Goal: Transaction & Acquisition: Book appointment/travel/reservation

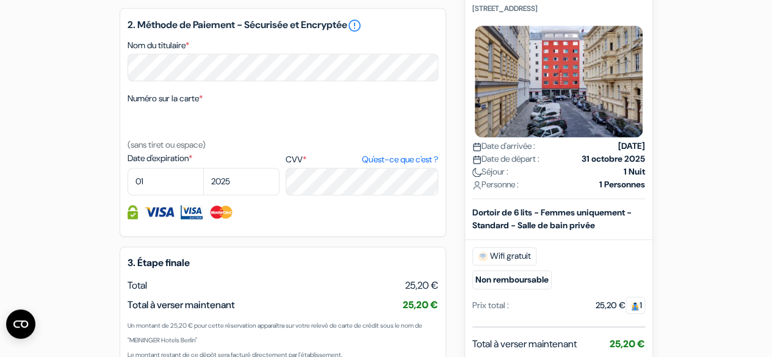
scroll to position [585, 0]
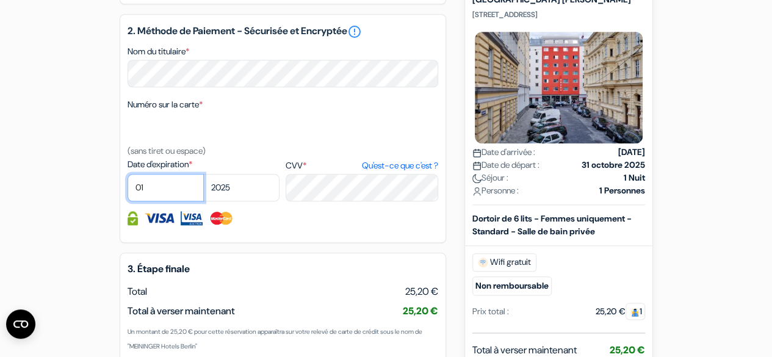
click at [173, 201] on select "01 02 03 04 05 06 07 08 09 10 11 12" at bounding box center [166, 187] width 76 height 27
select select "10"
click at [128, 191] on select "01 02 03 04 05 06 07 08 09 10 11 12" at bounding box center [166, 187] width 76 height 27
click at [230, 201] on select "2025 2026 2027 2028 2029 2030 2031 2032 2033 2034 2035 2036 2037 2038 2039 2040…" at bounding box center [241, 187] width 76 height 27
select select "2026"
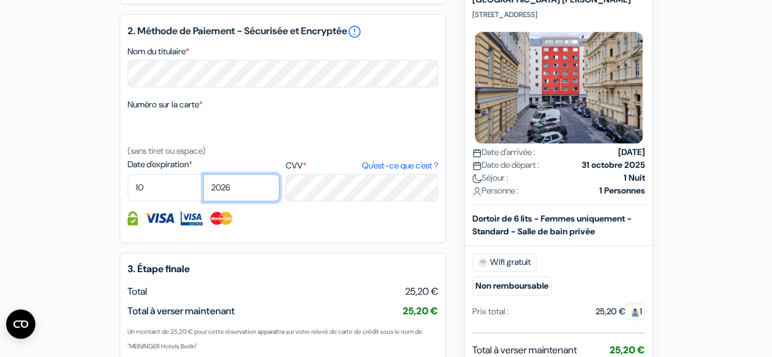
click at [203, 191] on select "2025 2026 2027 2028 2029 2030 2031 2032 2033 2034 2035 2036 2037 2038 2039 2040…" at bounding box center [241, 187] width 76 height 27
click at [228, 143] on div at bounding box center [283, 128] width 311 height 31
click at [172, 143] on div at bounding box center [283, 128] width 311 height 31
click at [159, 139] on div at bounding box center [283, 128] width 311 height 31
click at [145, 111] on label "Numéro sur la carte *" at bounding box center [165, 104] width 75 height 13
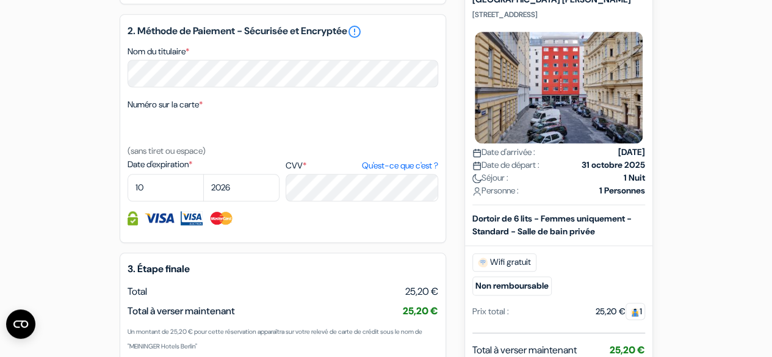
click at [0, 0] on textarea "Nom du titulaire *" at bounding box center [0, 0] width 0 height 0
click at [146, 139] on div at bounding box center [283, 128] width 311 height 31
click at [148, 143] on div at bounding box center [283, 128] width 311 height 31
click at [226, 143] on div at bounding box center [283, 128] width 311 height 31
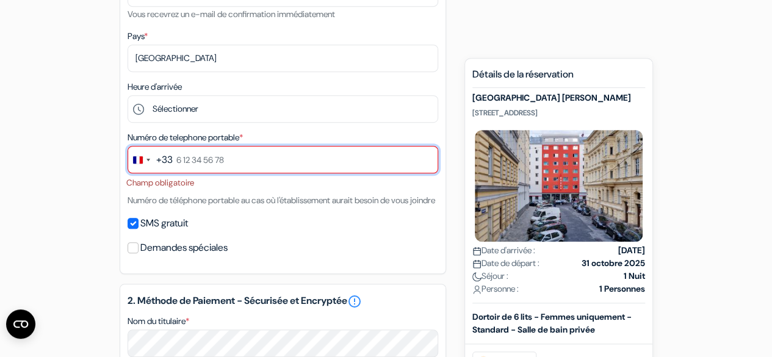
scroll to position [317, 0]
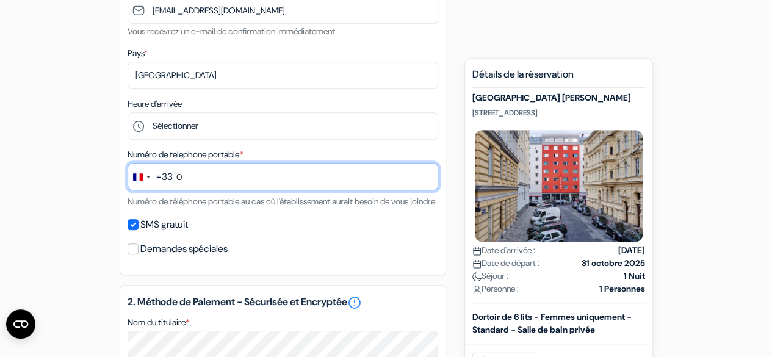
type input "0780320449"
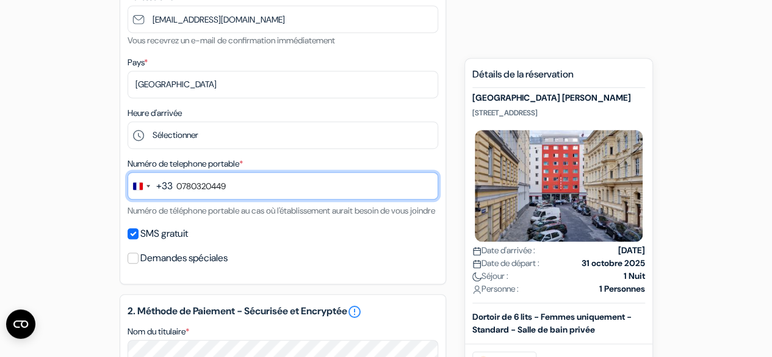
scroll to position [314, 0]
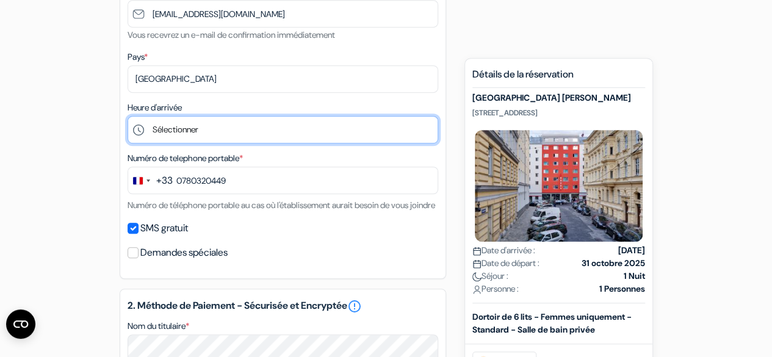
click at [179, 135] on select "Sélectionner 1:00 2:00 3:00 4:00 5:00 6:00 7:00 8:00 9:00 10:00 11:00 12:00 13:…" at bounding box center [283, 129] width 311 height 27
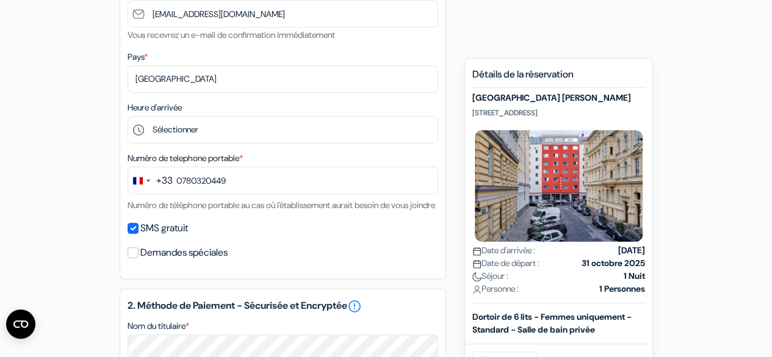
click at [24, 171] on form "Départ add_box [GEOGRAPHIC_DATA] [PERSON_NAME] [STREET_ADDRESS] Détails de l'ét…" at bounding box center [386, 237] width 772 height 1008
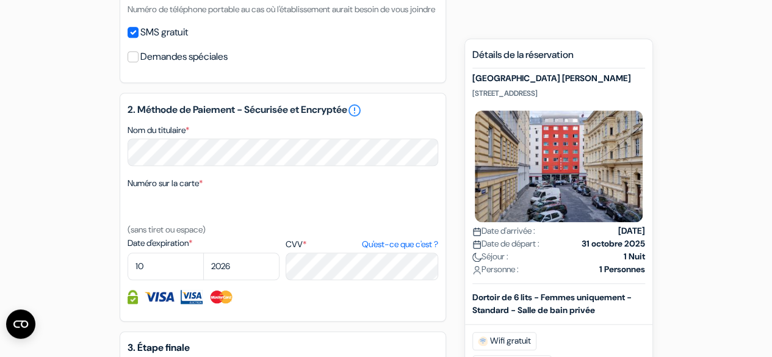
scroll to position [521, 0]
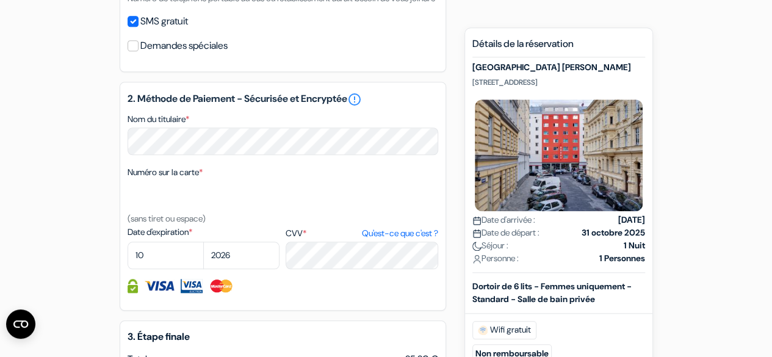
click at [138, 211] on div at bounding box center [283, 196] width 311 height 31
click at [247, 211] on div at bounding box center [283, 196] width 311 height 31
